Goal: Find specific page/section: Find specific page/section

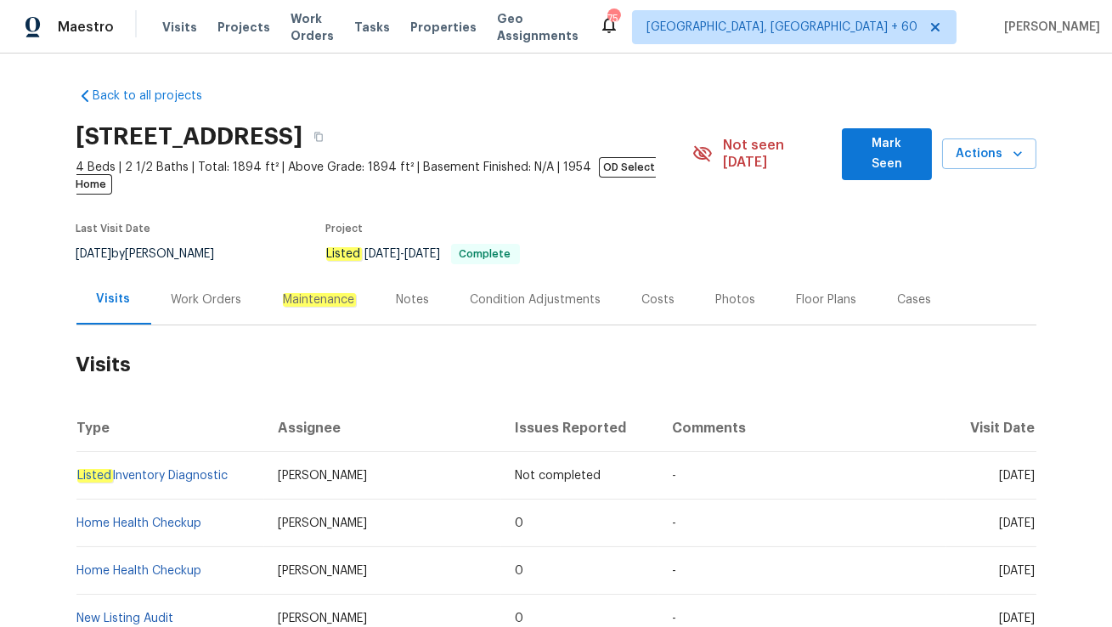
click at [209, 291] on div "Work Orders" at bounding box center [207, 299] width 71 height 17
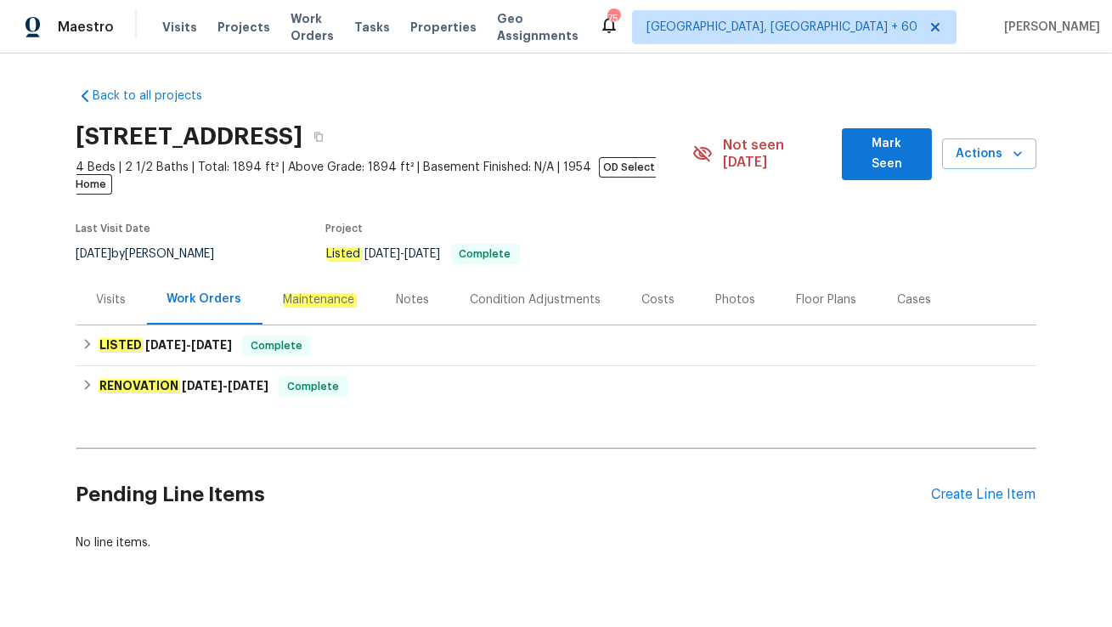
click at [121, 291] on div "Visits" at bounding box center [112, 299] width 30 height 17
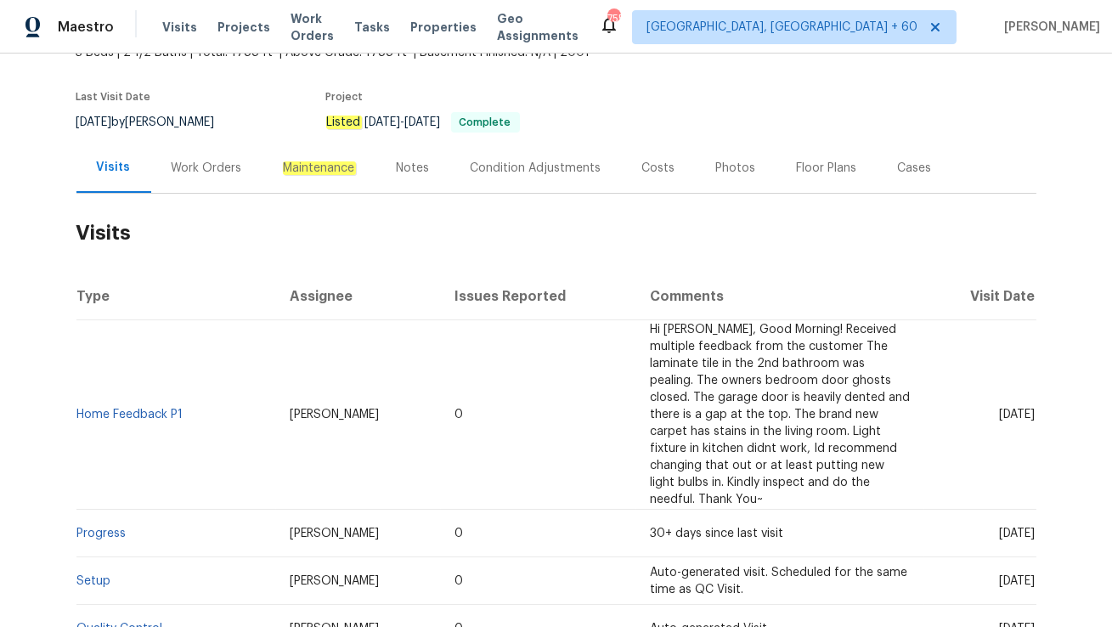
scroll to position [149, 0]
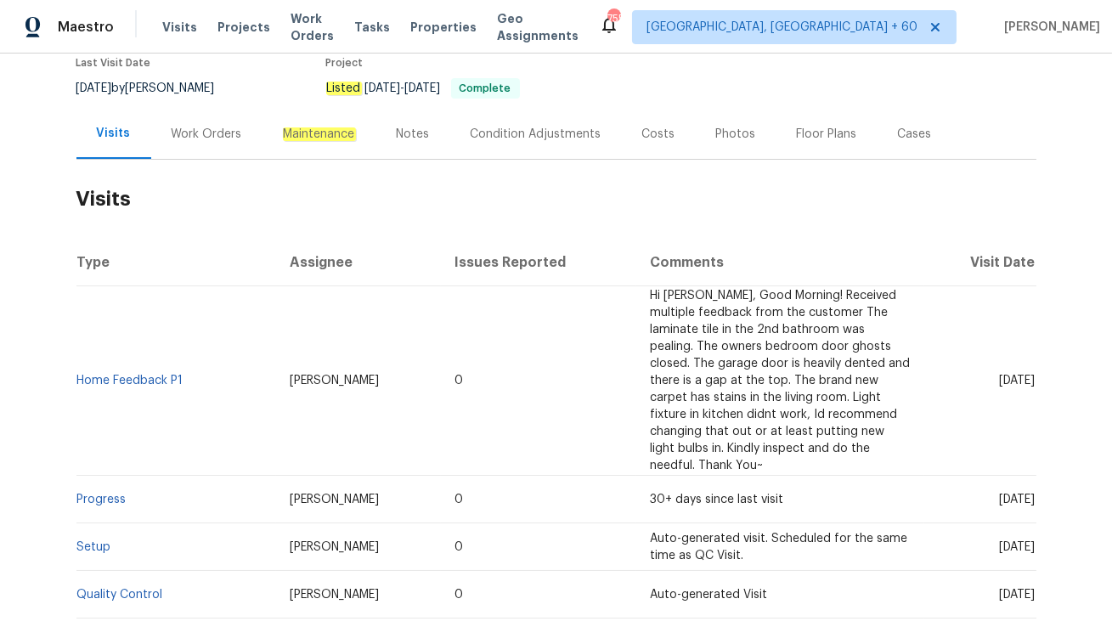
click at [182, 135] on div "Work Orders" at bounding box center [207, 134] width 71 height 17
